Goal: Communication & Community: Participate in discussion

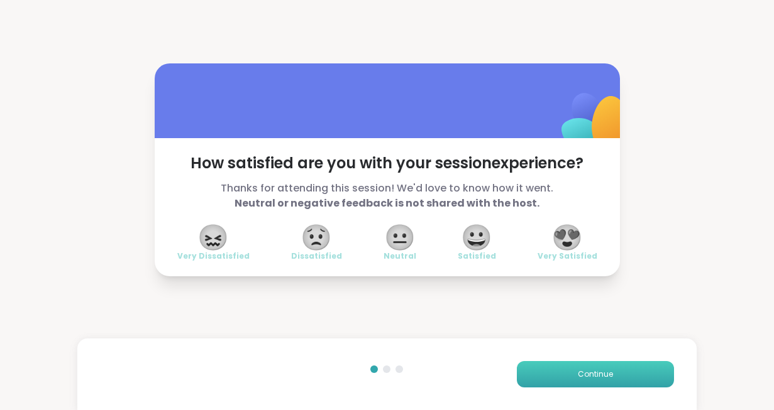
click at [605, 383] on button "Continue" at bounding box center [595, 374] width 157 height 26
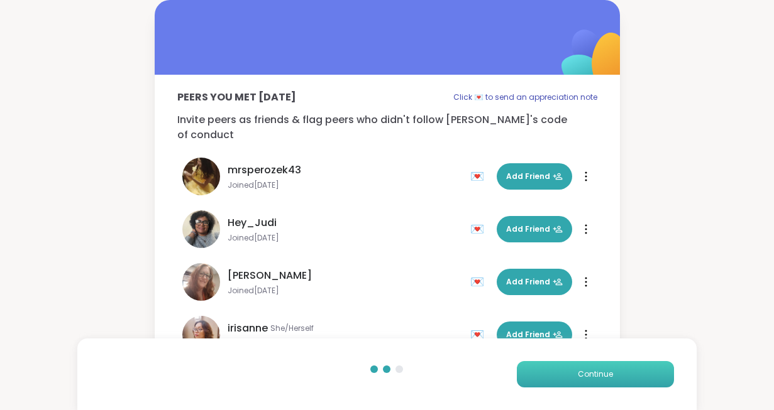
click at [605, 383] on button "Continue" at bounding box center [595, 374] width 157 height 26
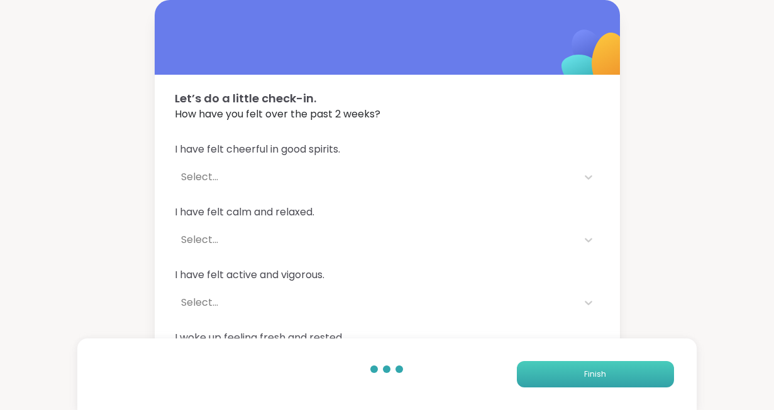
click at [605, 383] on button "Finish" at bounding box center [595, 374] width 157 height 26
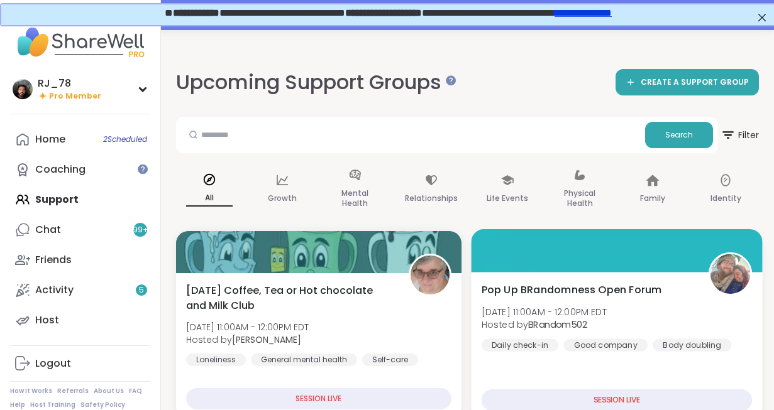
click at [555, 296] on span "Pop Up BRandomness Open Forum" at bounding box center [571, 289] width 180 height 15
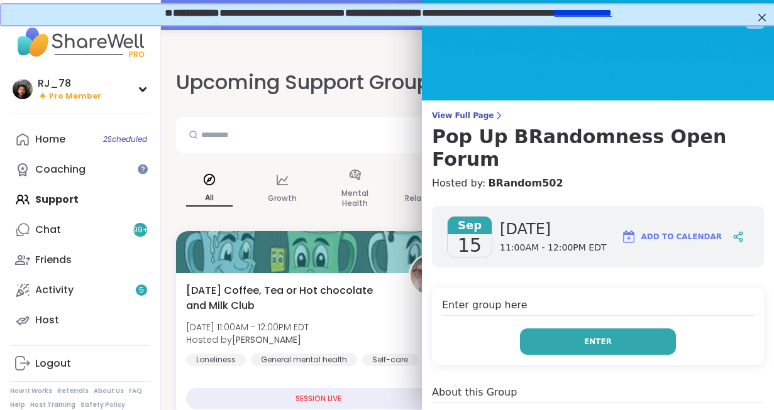
click at [565, 329] on button "Enter" at bounding box center [598, 342] width 156 height 26
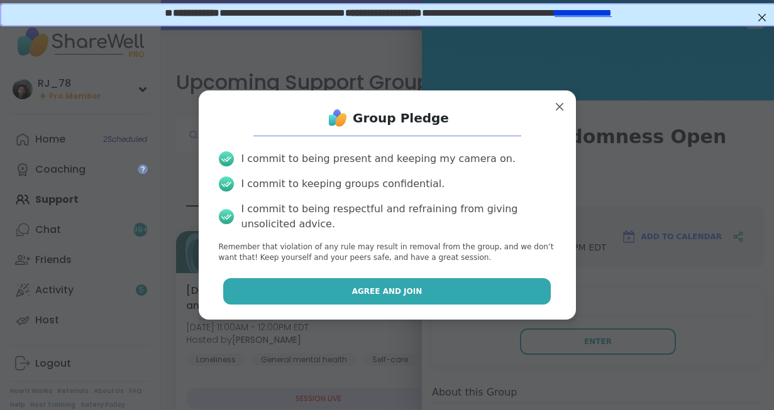
click at [402, 295] on span "Agree and Join" at bounding box center [387, 291] width 70 height 11
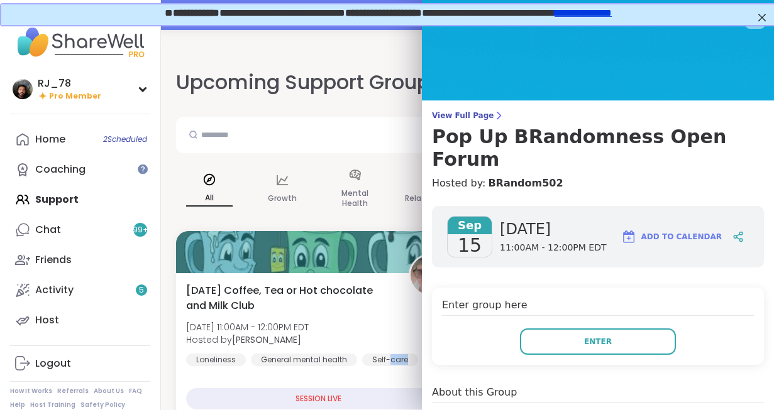
click at [402, 295] on div "[DATE] Coffee, Tea or Hot chocolate and Milk Club [DATE] 11:00AM - 12:00PM EDT …" at bounding box center [318, 324] width 265 height 83
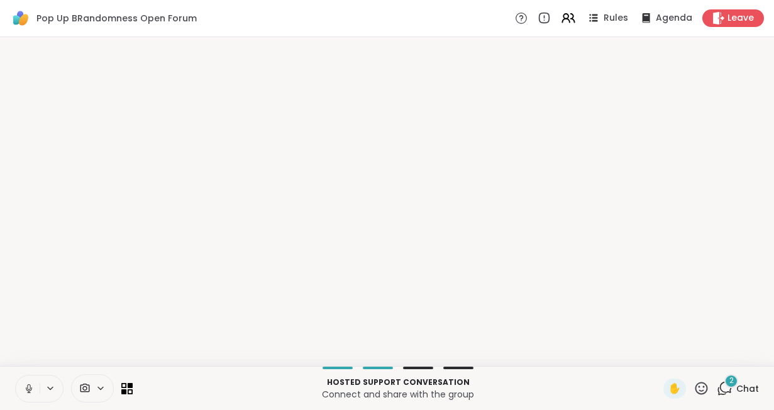
click at [652, 392] on p "Connect and share with the group" at bounding box center [397, 394] width 515 height 13
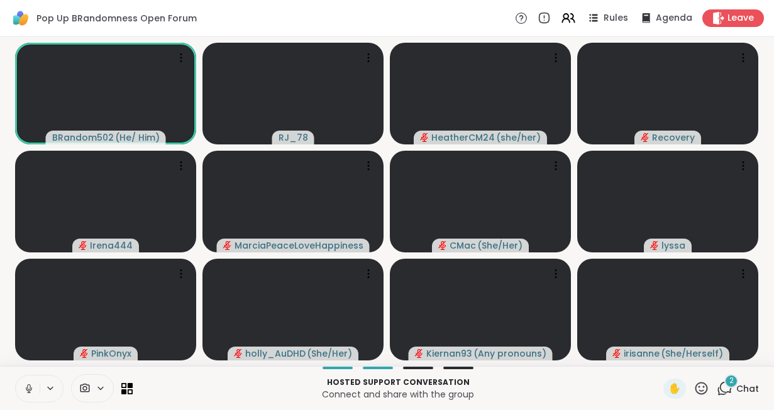
click at [28, 390] on icon at bounding box center [28, 388] width 3 height 6
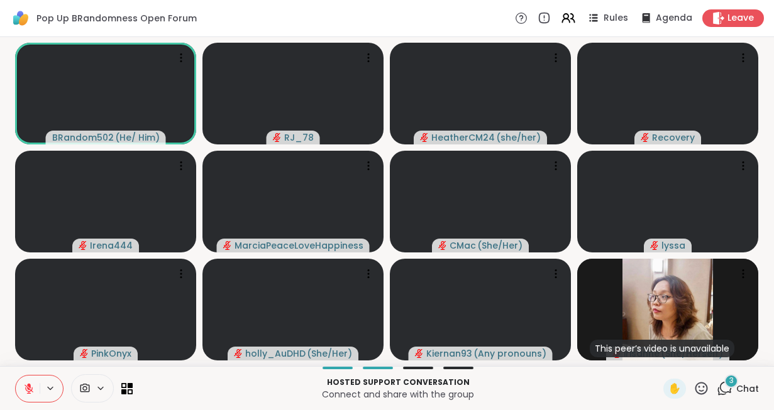
click at [88, 395] on div at bounding box center [92, 389] width 43 height 28
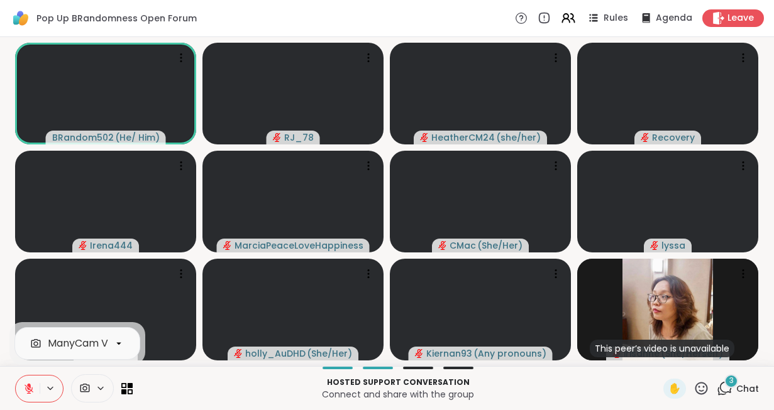
click at [88, 395] on div at bounding box center [92, 389] width 43 height 28
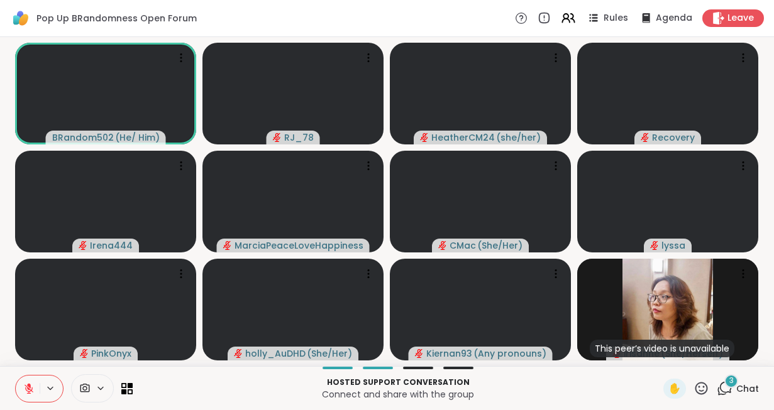
click at [88, 395] on div at bounding box center [92, 389] width 43 height 28
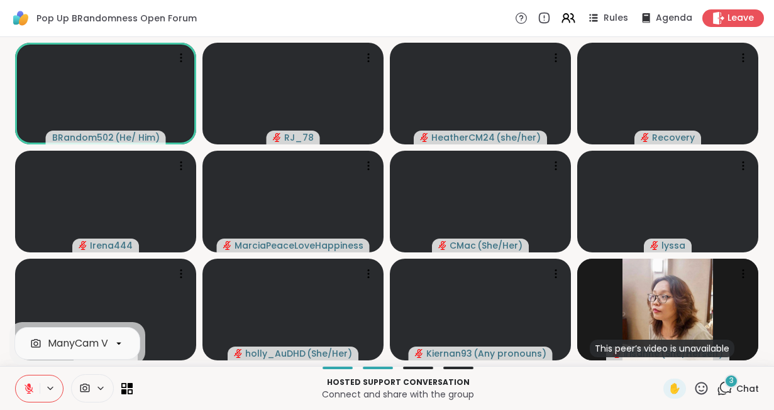
click at [88, 395] on div at bounding box center [92, 389] width 43 height 28
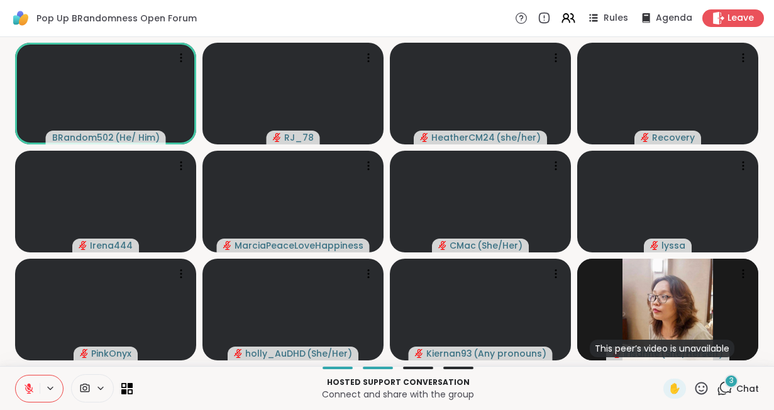
click at [88, 395] on div at bounding box center [92, 389] width 43 height 28
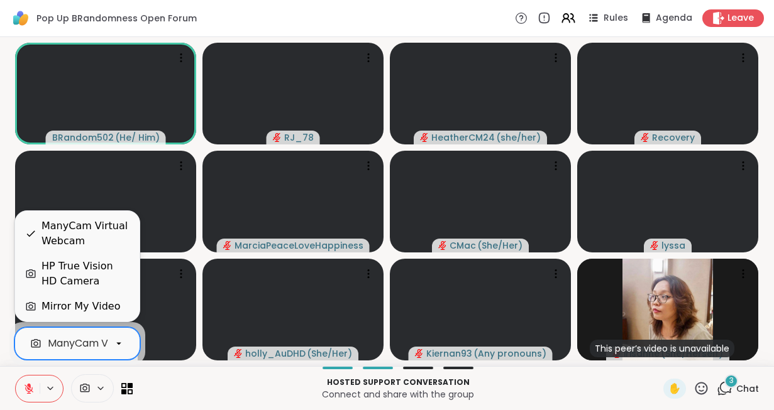
click at [97, 350] on div "ManyCam Virtual Webcam" at bounding box center [115, 343] width 134 height 15
click at [82, 267] on div "HP True Vision HD Camera" at bounding box center [85, 274] width 88 height 30
